Goal: Information Seeking & Learning: Learn about a topic

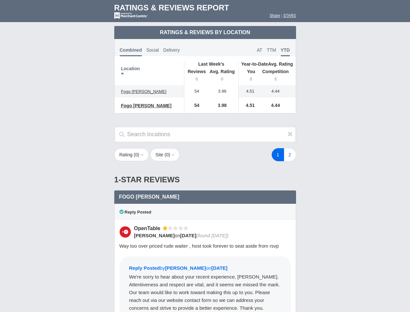
scroll to position [315, 0]
click at [205, 156] on div "1 2" at bounding box center [246, 154] width 114 height 13
click at [149, 73] on th "Location" at bounding box center [150, 73] width 70 height 24
click at [195, 76] on th "Reviews" at bounding box center [195, 76] width 22 height 18
click at [223, 76] on th "Avg. Rating" at bounding box center [222, 76] width 32 height 18
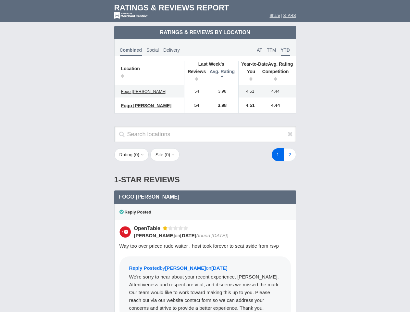
click at [249, 76] on th "You" at bounding box center [249, 76] width 20 height 18
click at [277, 76] on th "Competition" at bounding box center [277, 76] width 37 height 18
click at [205, 216] on div "Reply Posted" at bounding box center [205, 212] width 182 height 16
click at [290, 134] on icon at bounding box center [290, 134] width 5 height 6
click at [132, 155] on button "Rating ( 0 )" at bounding box center [131, 154] width 35 height 13
